Goal: Transaction & Acquisition: Purchase product/service

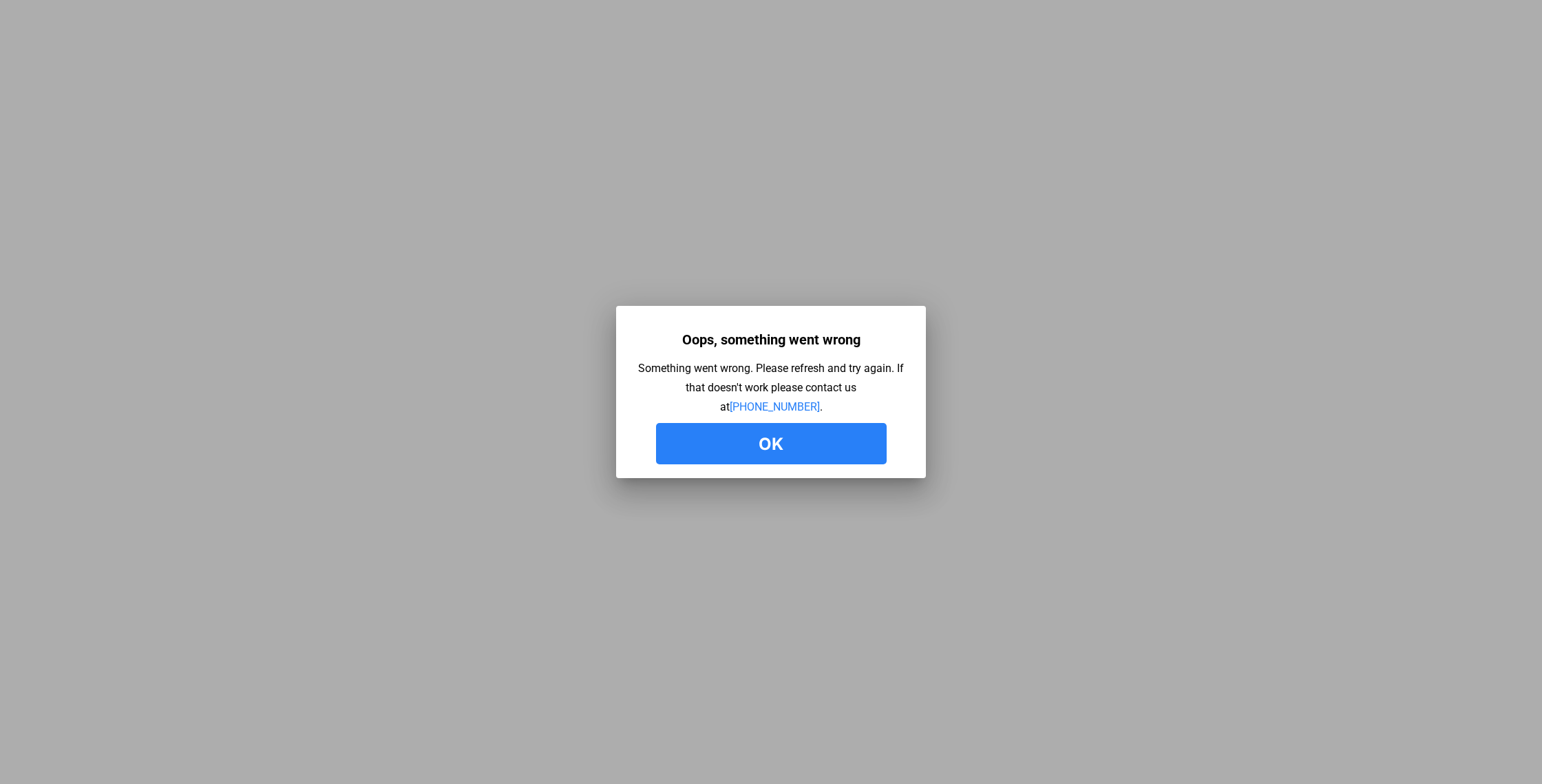
click at [762, 439] on button "Ok" at bounding box center [771, 443] width 230 height 41
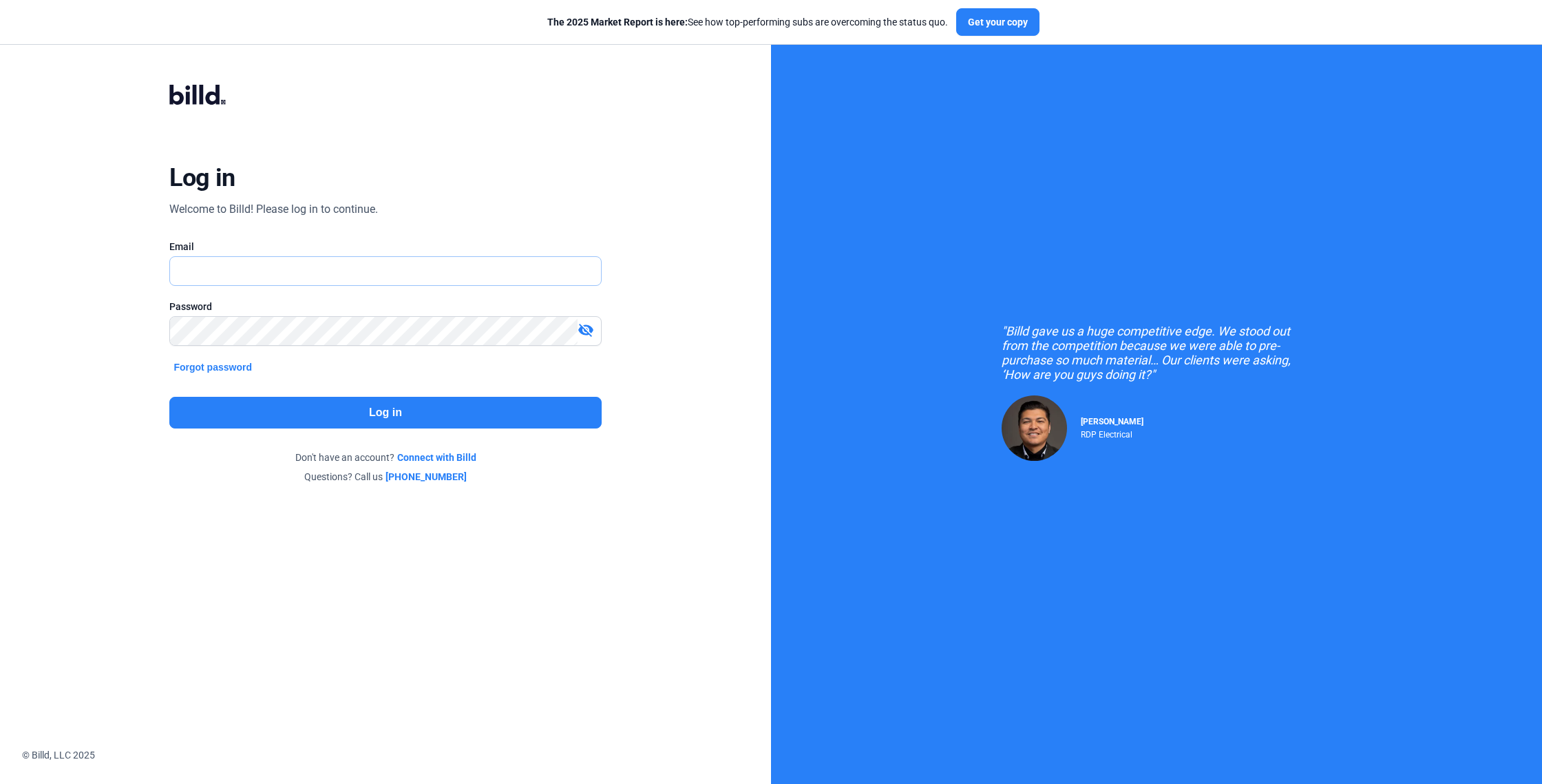
click at [287, 269] on input "text" at bounding box center [385, 270] width 430 height 28
type input "craig@go64solar.com"
click at [392, 414] on button "Log in" at bounding box center [386, 412] width 432 height 32
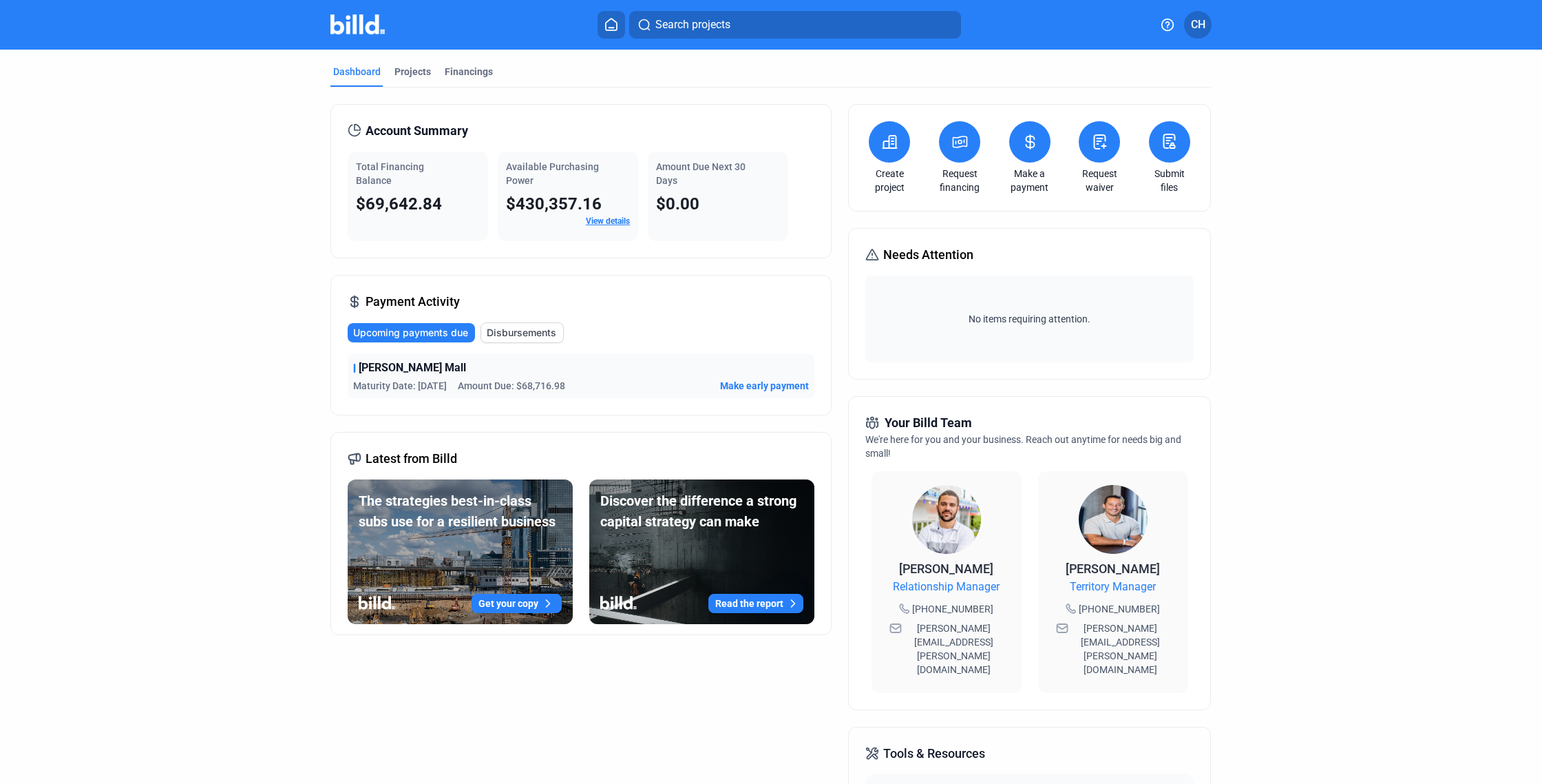
click at [736, 387] on span "Make early payment" at bounding box center [765, 386] width 89 height 14
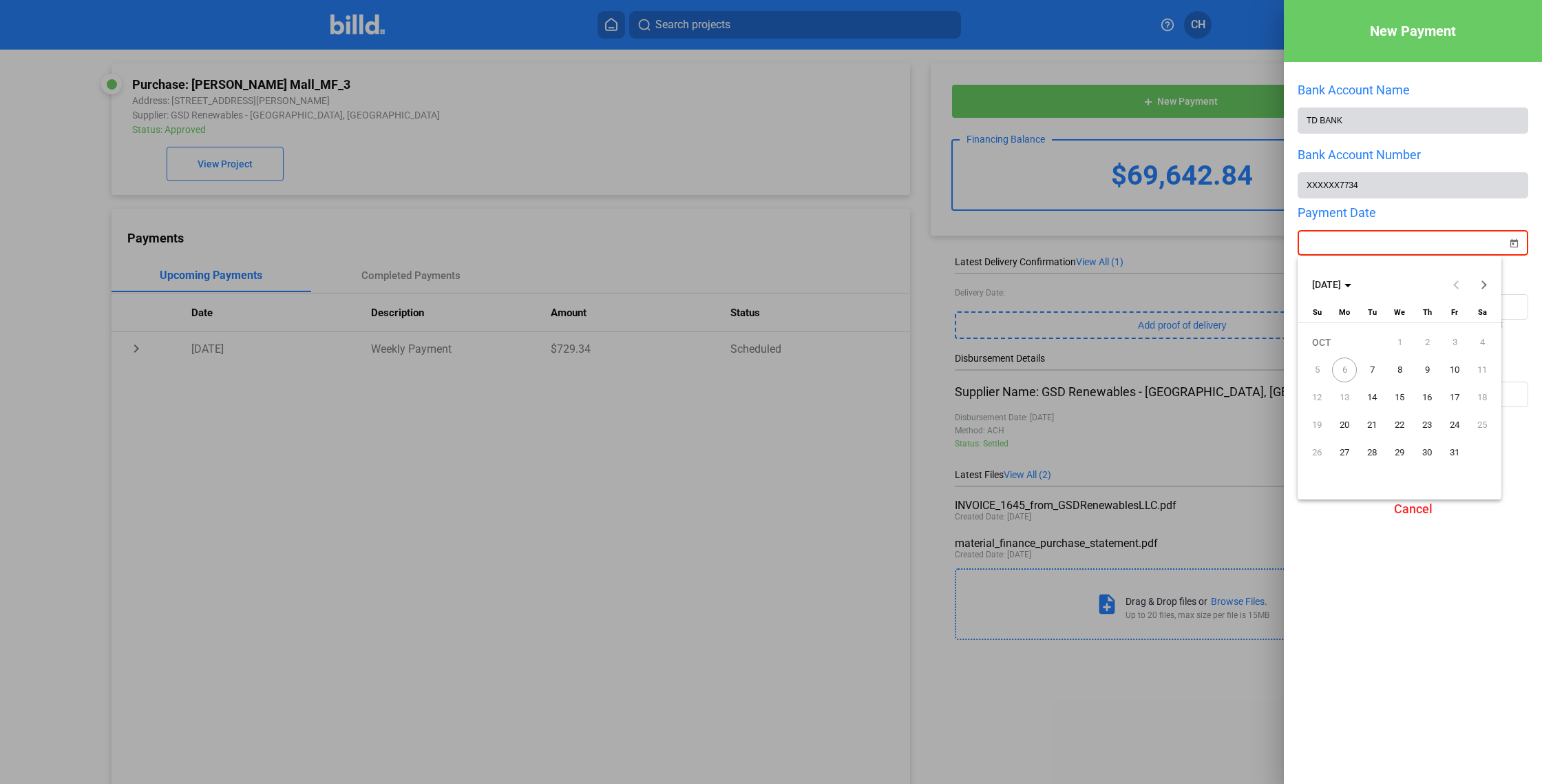
click at [1338, 243] on div "New Payment Bank Account Name TD BANK Bank Account Number XXXXXX7734 Payment Da…" at bounding box center [771, 392] width 1542 height 784
click at [1425, 369] on span "9" at bounding box center [1427, 370] width 25 height 25
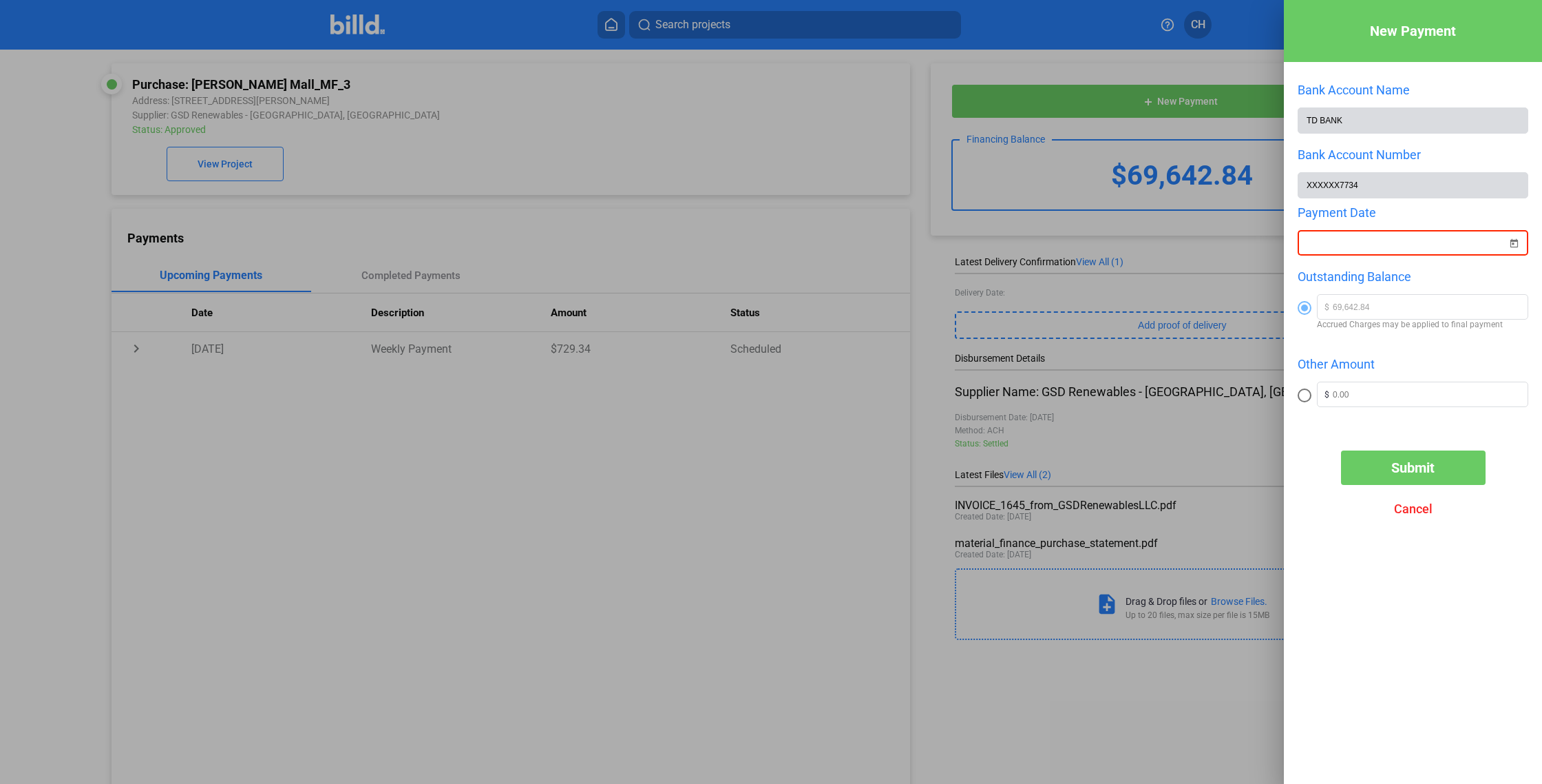
type input "10/09/2025"
click at [1411, 462] on span "Submit" at bounding box center [1413, 467] width 43 height 16
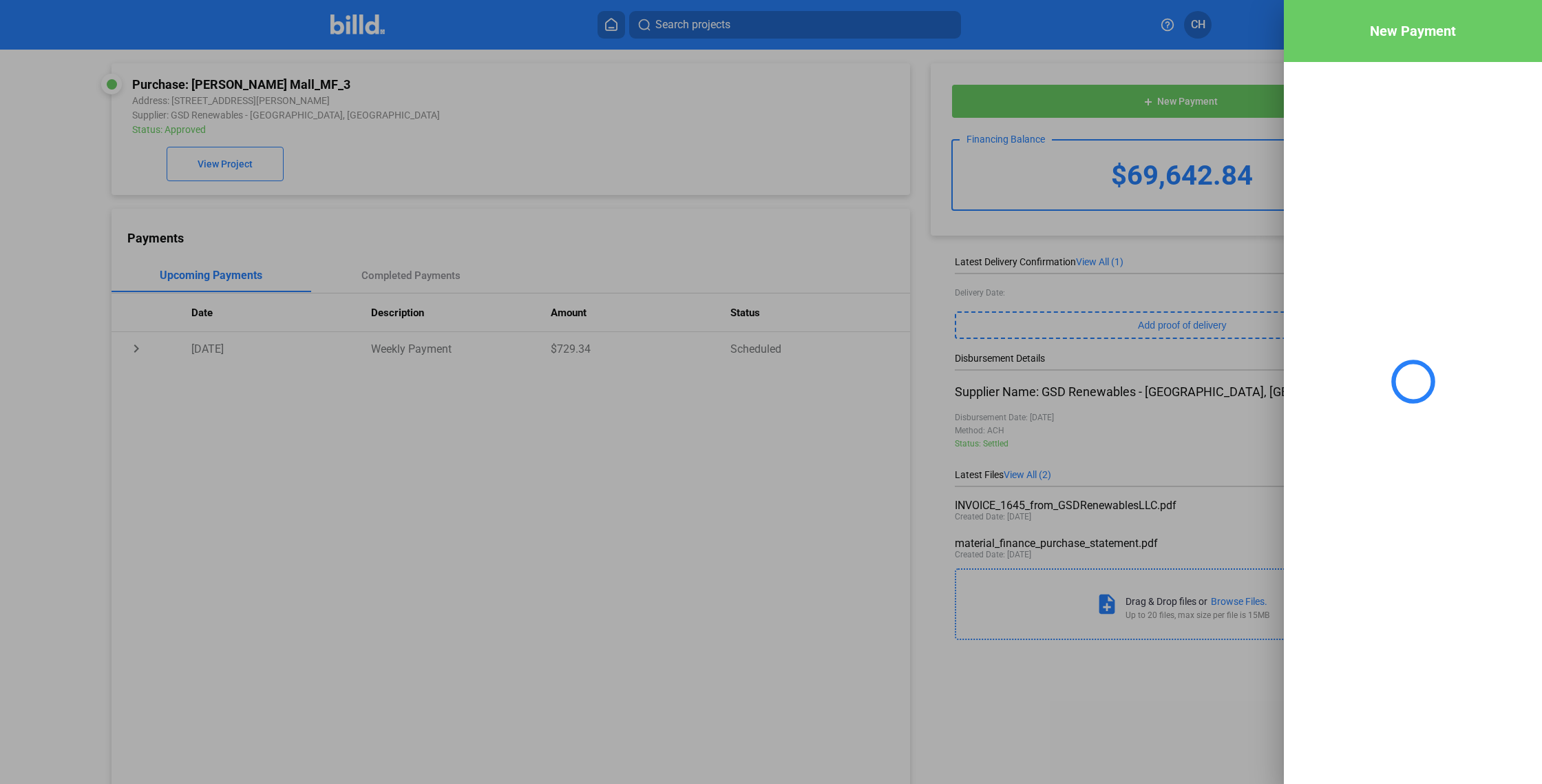
click at [1384, 456] on div at bounding box center [1414, 381] width 258 height 639
click at [1383, 455] on div at bounding box center [1414, 381] width 258 height 639
click at [1377, 446] on div at bounding box center [1414, 381] width 258 height 639
click at [1368, 432] on div at bounding box center [1414, 381] width 258 height 639
click at [1367, 430] on div at bounding box center [1414, 381] width 258 height 639
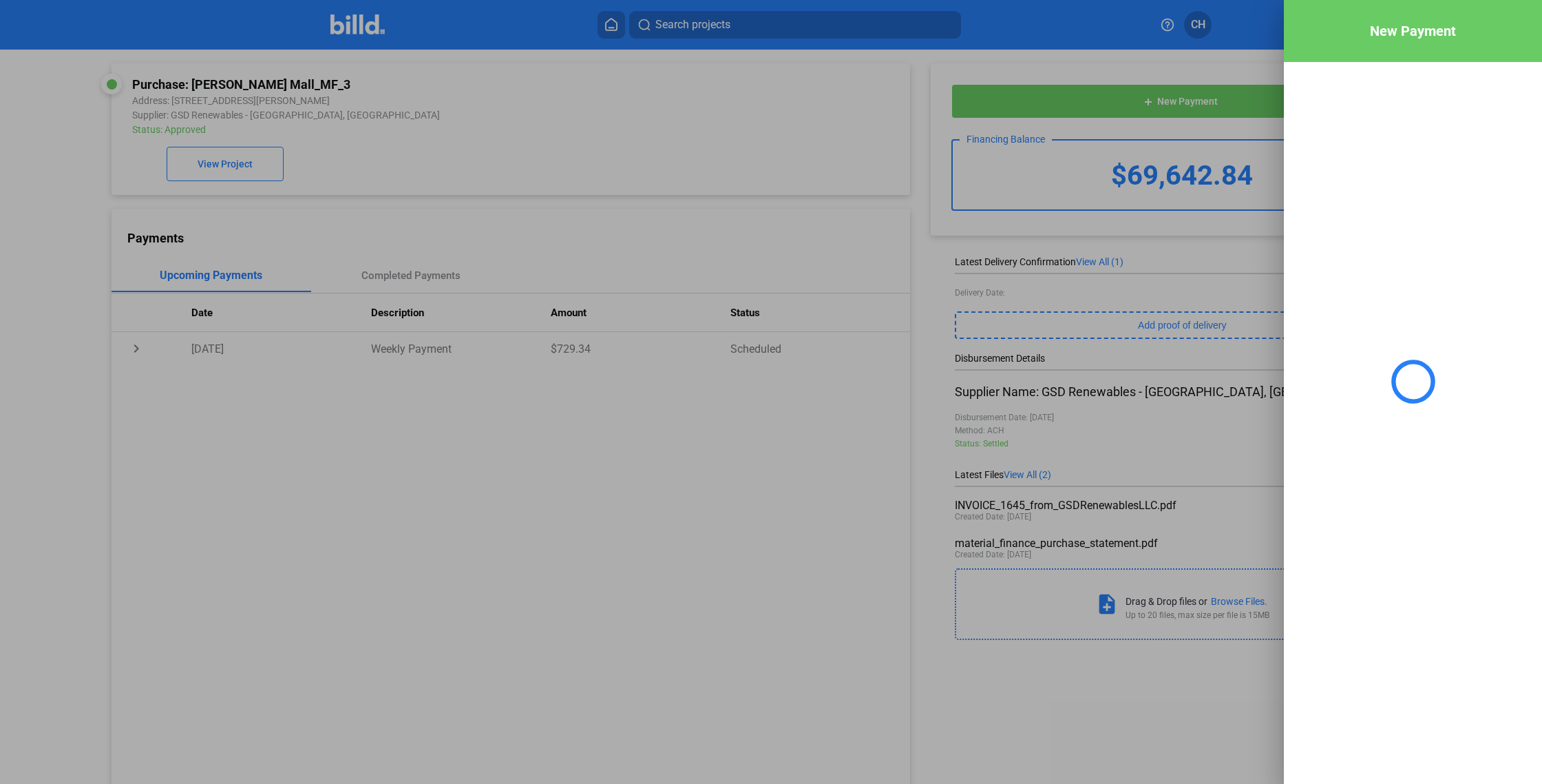
click at [1366, 429] on div at bounding box center [1414, 381] width 258 height 639
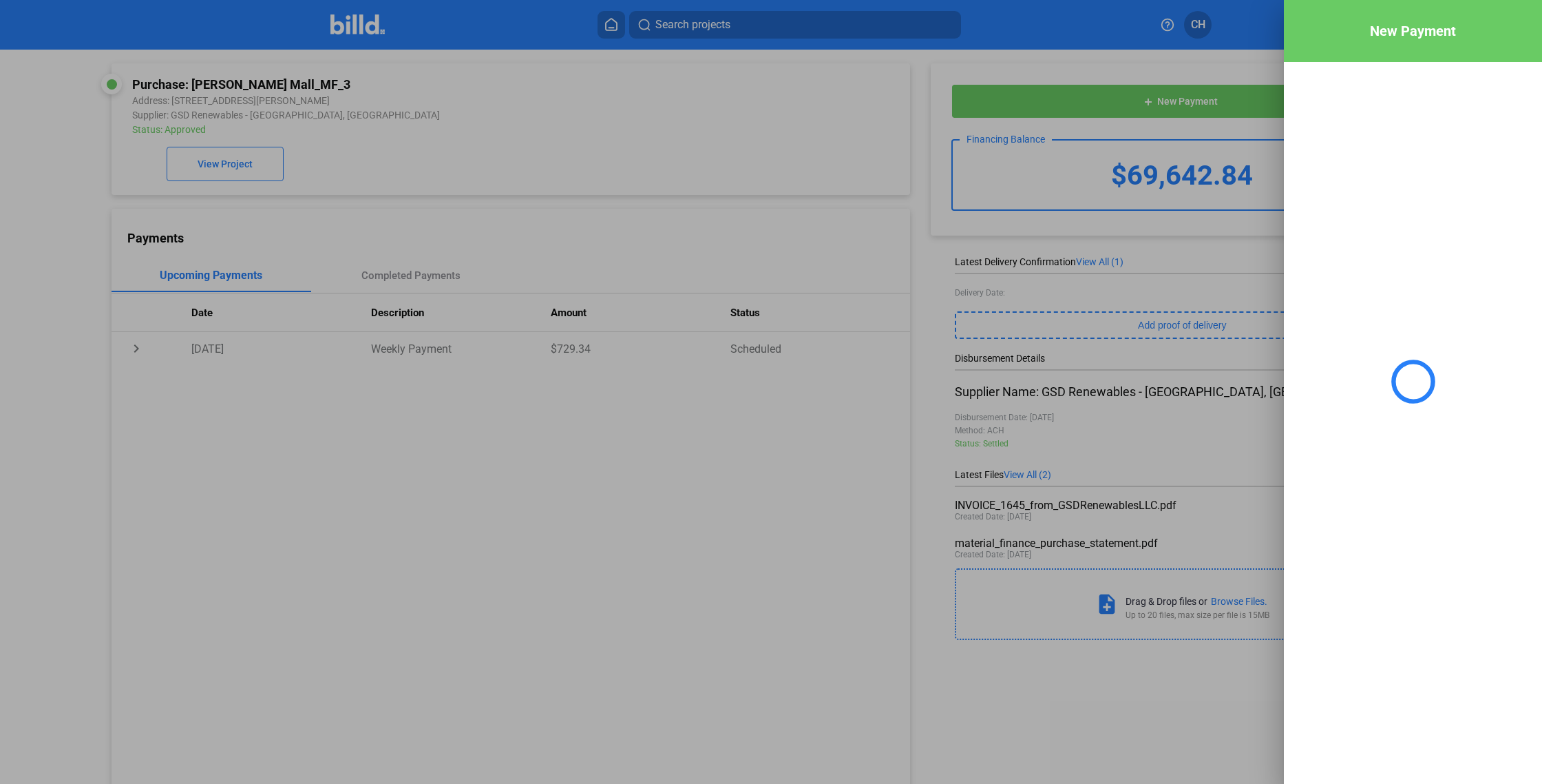
click at [1366, 428] on div at bounding box center [1414, 381] width 258 height 639
click at [1366, 427] on div at bounding box center [1414, 381] width 258 height 639
click at [1366, 426] on div at bounding box center [1414, 381] width 258 height 639
click at [1366, 426] on div at bounding box center [1414, 381] width 258 height 639
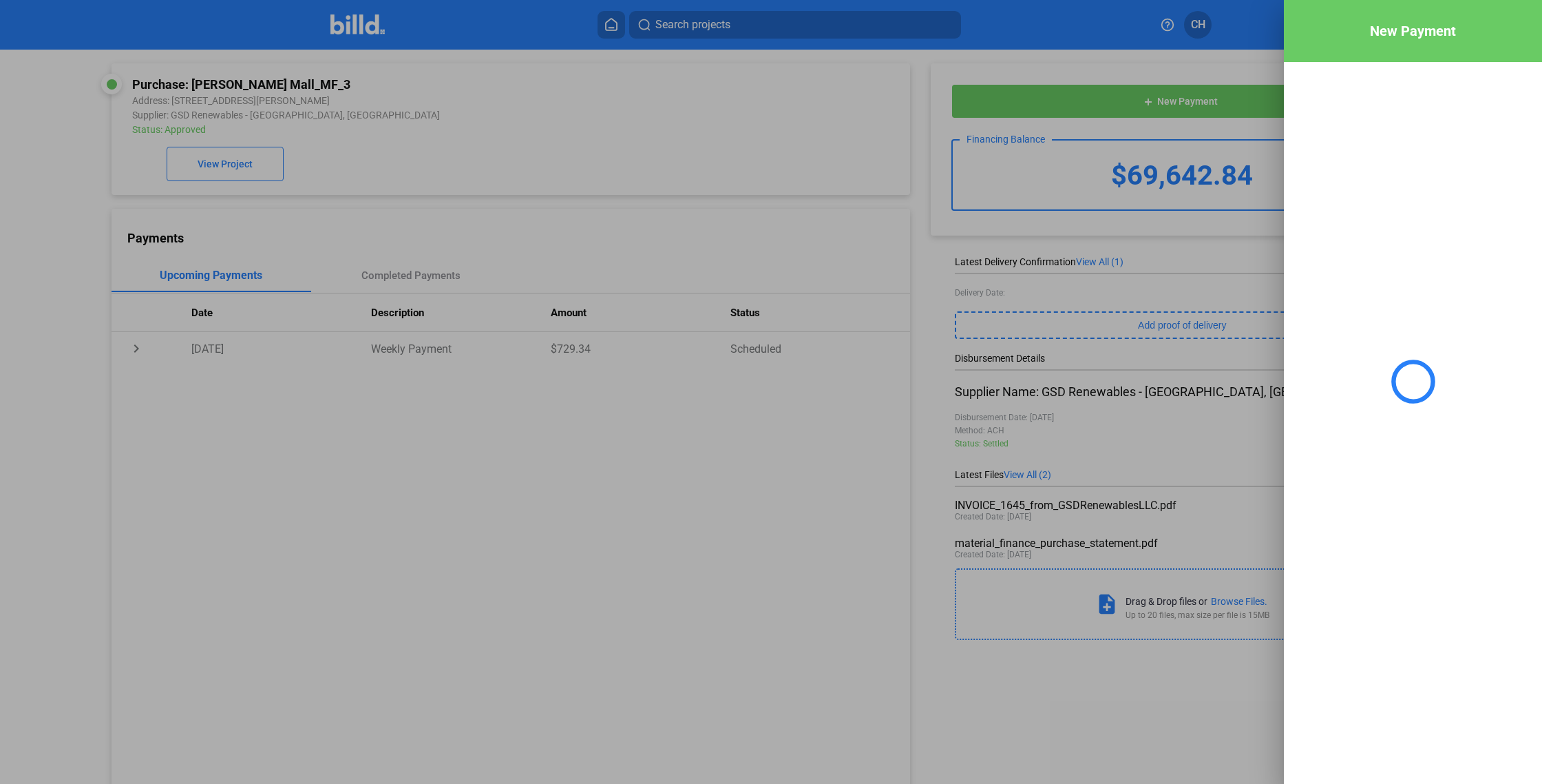
click at [1366, 425] on div at bounding box center [1414, 381] width 258 height 639
click at [1366, 424] on div at bounding box center [1414, 381] width 258 height 639
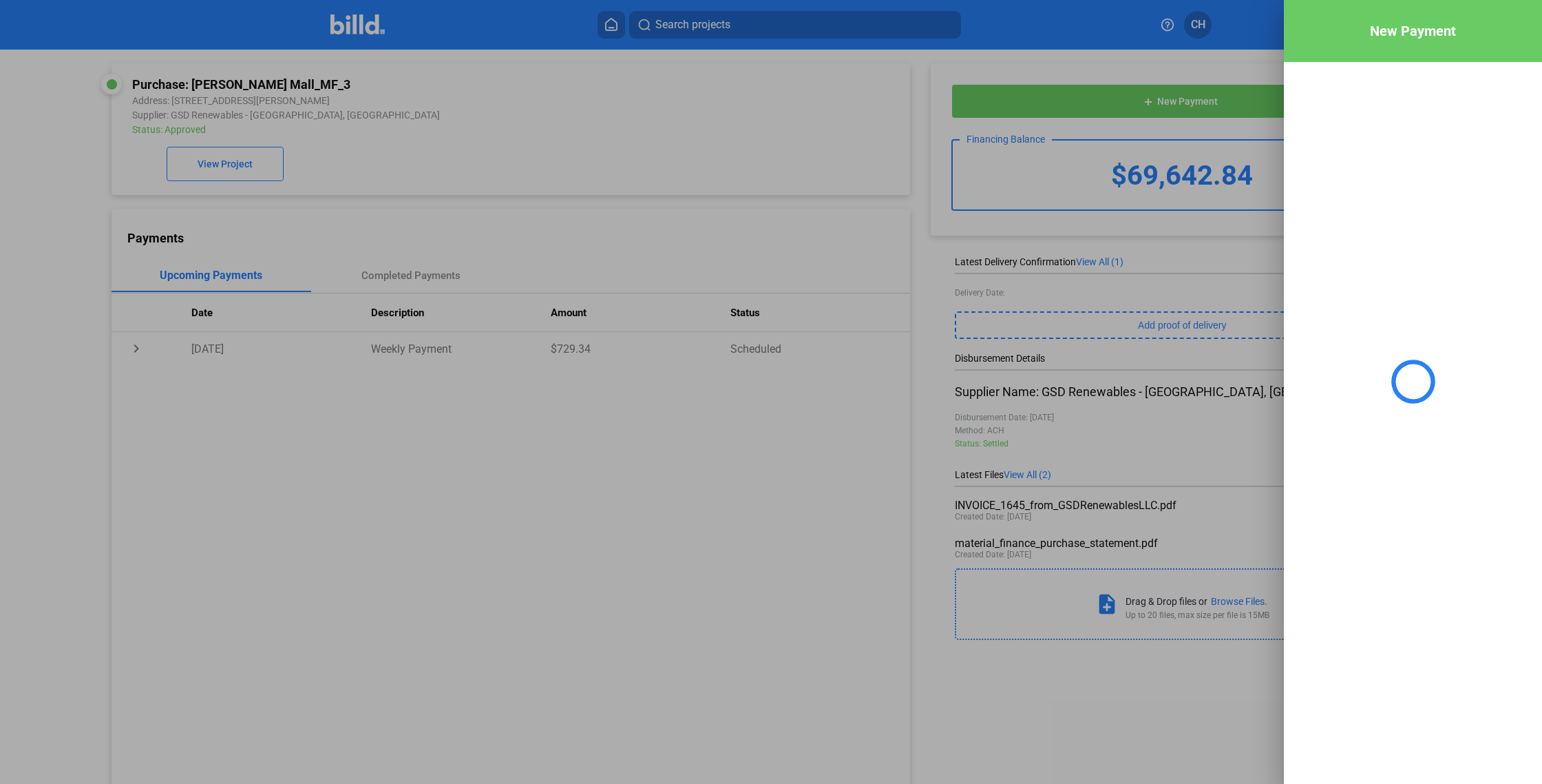
click at [1367, 423] on div at bounding box center [1414, 381] width 258 height 639
click at [1367, 422] on div at bounding box center [1414, 381] width 258 height 639
click at [1368, 421] on div at bounding box center [1414, 381] width 258 height 639
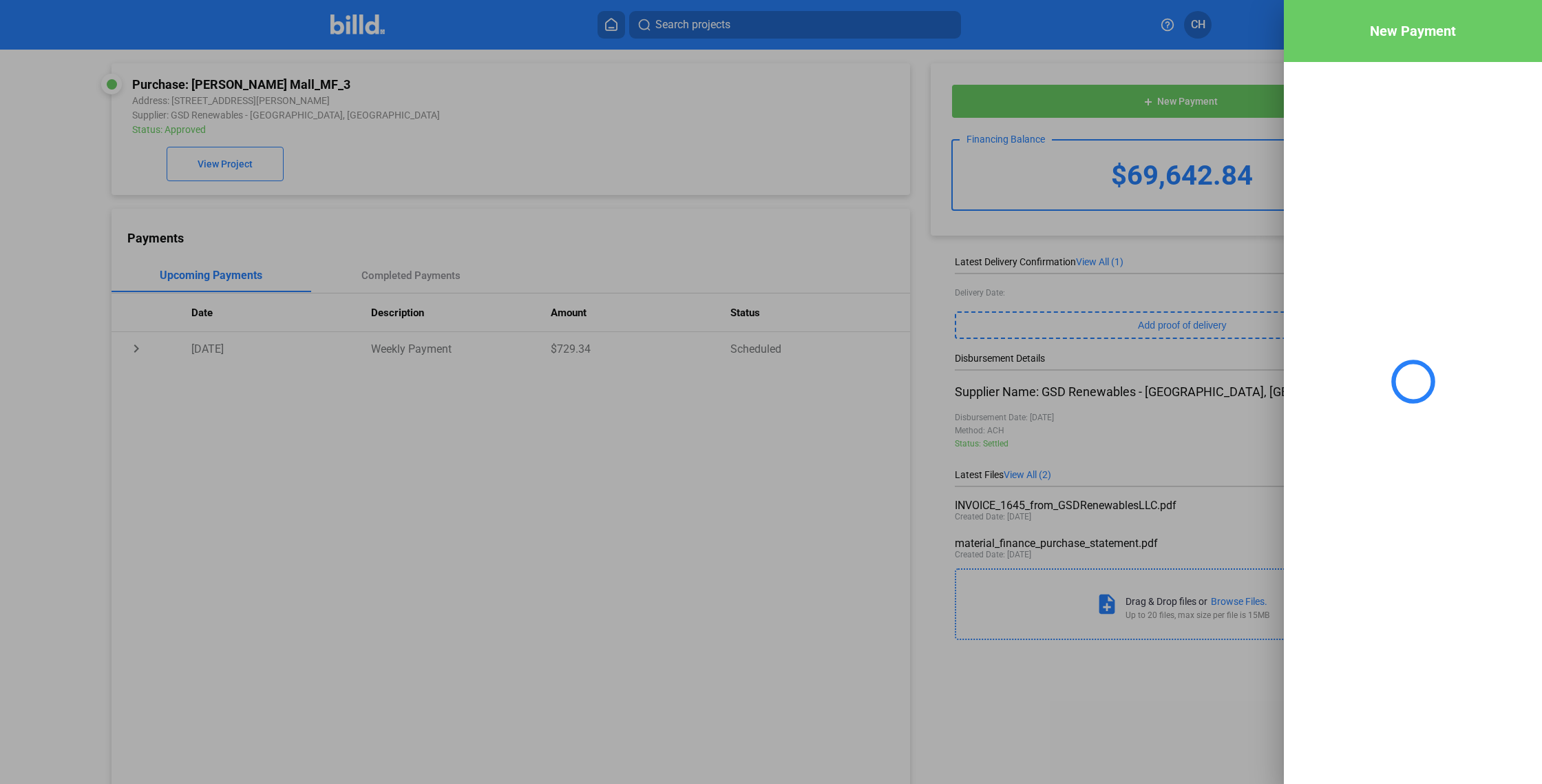
click at [1368, 421] on div at bounding box center [1414, 381] width 258 height 639
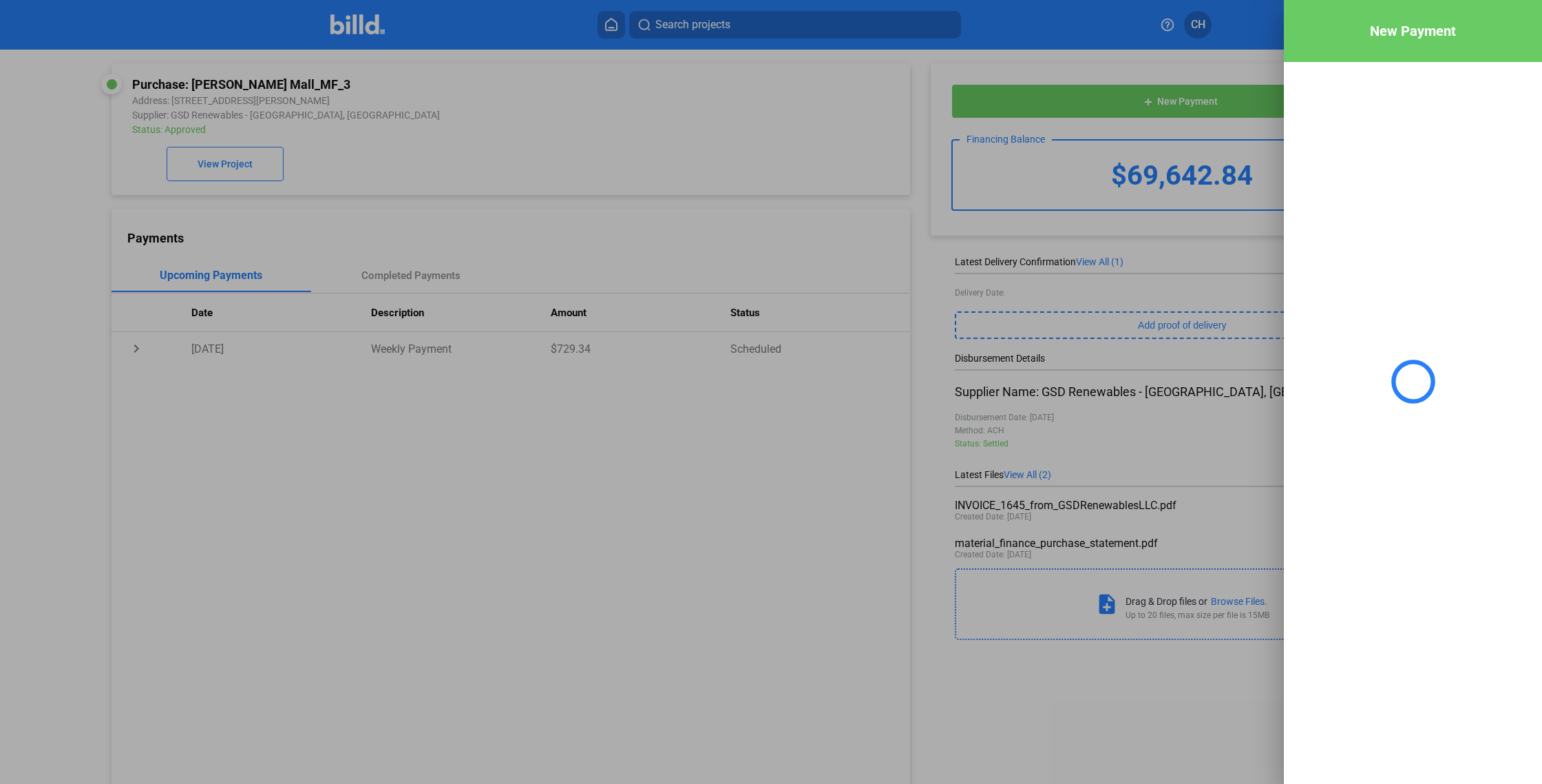
click at [1367, 421] on div at bounding box center [1414, 381] width 258 height 639
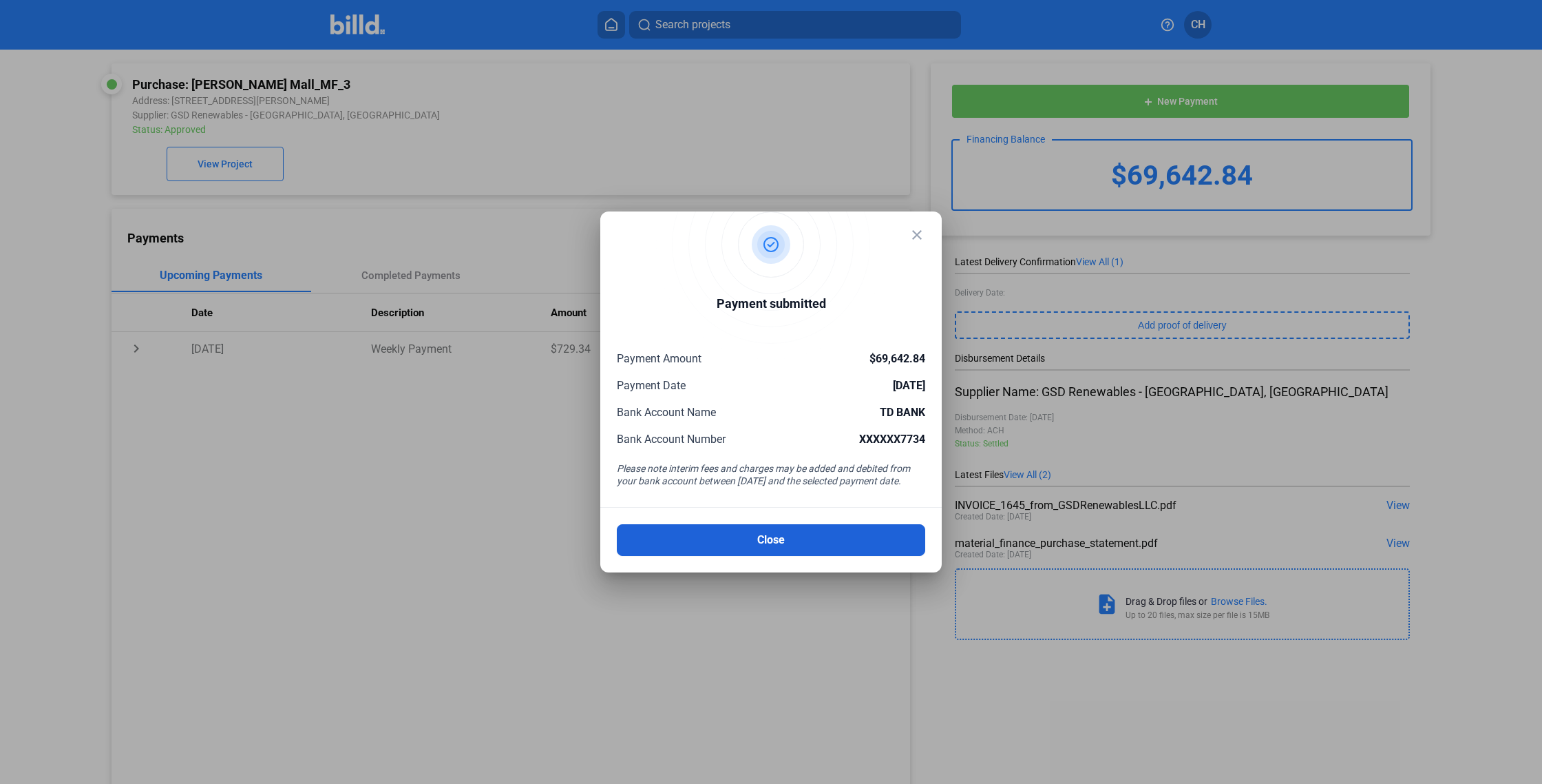
click at [729, 538] on button "Close" at bounding box center [771, 539] width 309 height 32
